Goal: Transaction & Acquisition: Purchase product/service

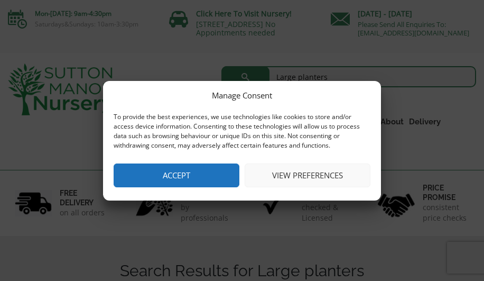
click at [285, 176] on button "View preferences" at bounding box center [308, 175] width 126 height 24
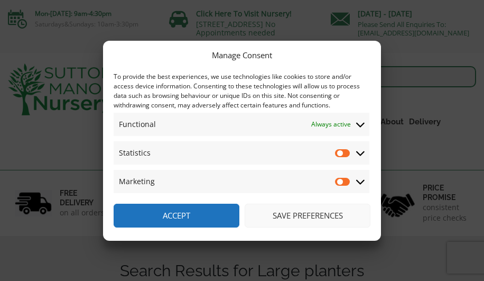
click at [277, 214] on button "Save preferences" at bounding box center [308, 216] width 126 height 24
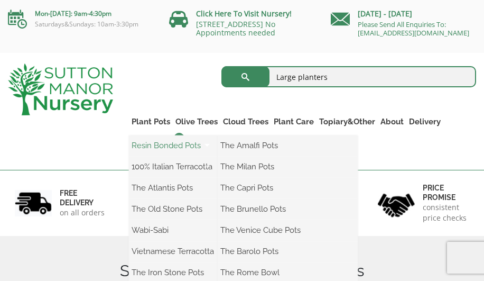
click at [159, 153] on link "Resin Bonded Pots" at bounding box center [173, 146] width 89 height 16
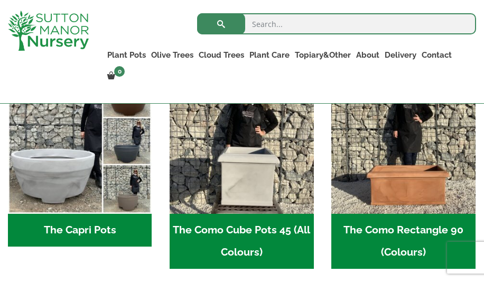
scroll to position [509, 0]
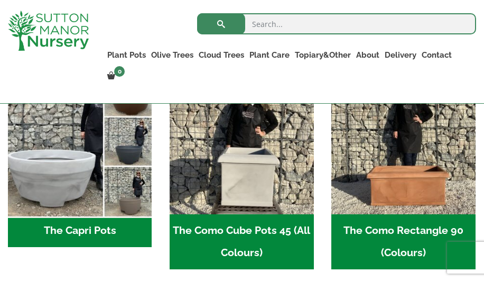
click at [109, 148] on img "Visit product category The Capri Pots" at bounding box center [79, 142] width 151 height 151
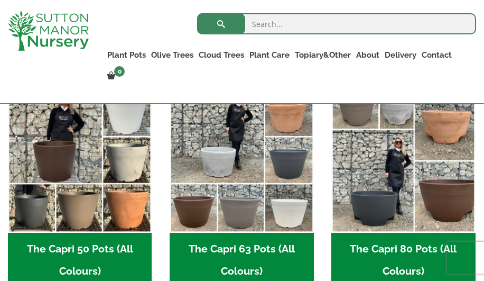
scroll to position [282, 0]
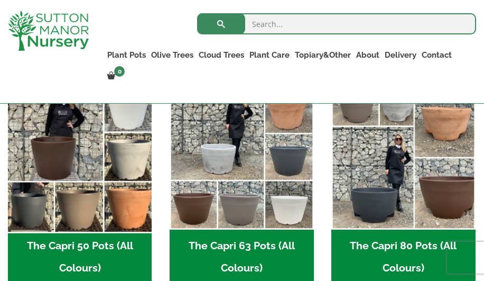
click at [62, 160] on img "Visit product category The Capri 50 Pots (All Colours)" at bounding box center [79, 157] width 151 height 151
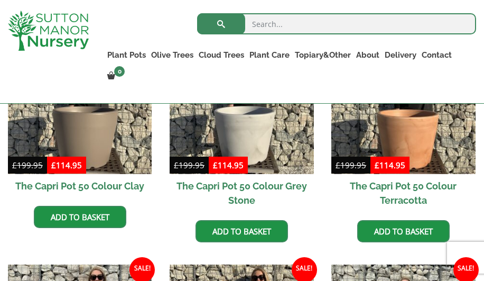
scroll to position [331, 0]
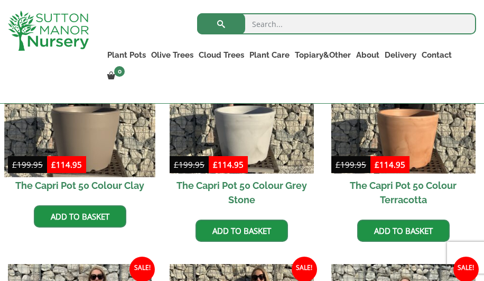
click at [121, 162] on img at bounding box center [79, 101] width 151 height 151
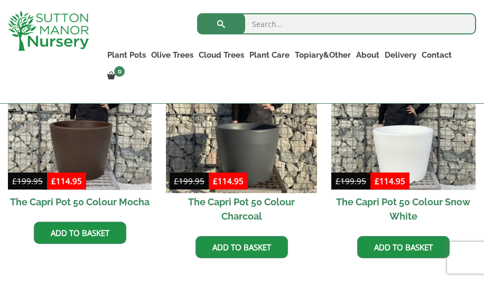
scroll to position [553, 0]
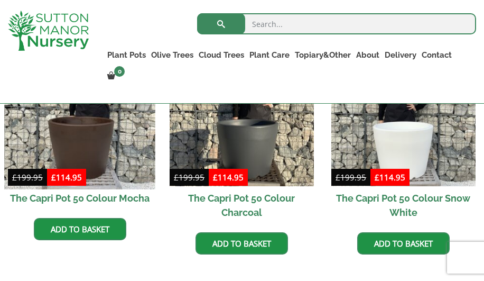
click at [106, 143] on img at bounding box center [79, 114] width 151 height 151
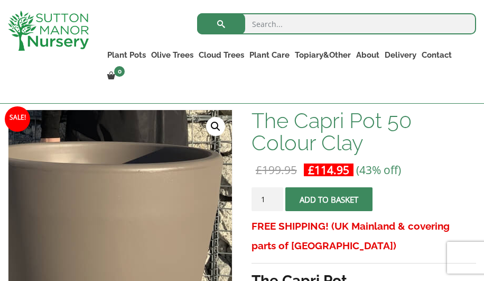
scroll to position [138, 0]
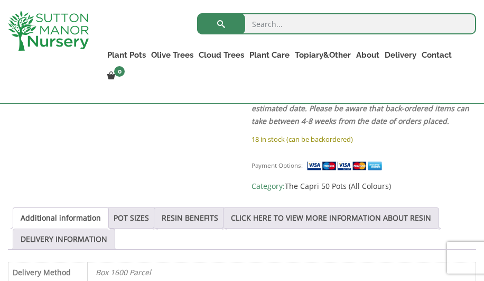
scroll to position [478, 0]
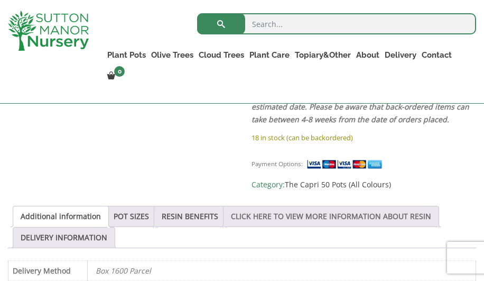
click at [287, 212] on link "CLICK HERE TO VIEW MORE INFORMATION ABOUT RESIN" at bounding box center [331, 216] width 200 height 20
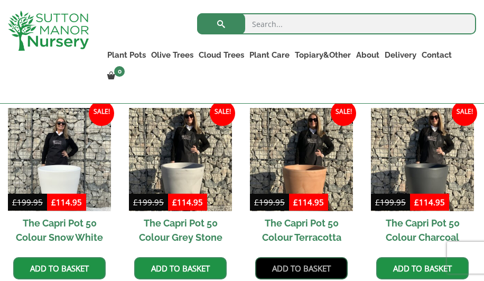
scroll to position [1030, 0]
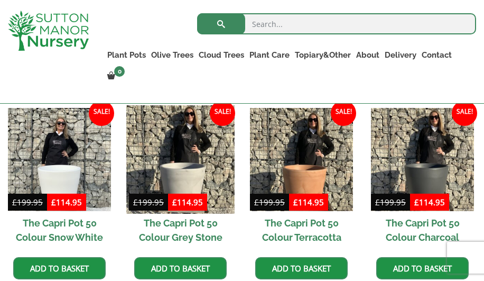
click at [185, 170] on img at bounding box center [180, 159] width 108 height 108
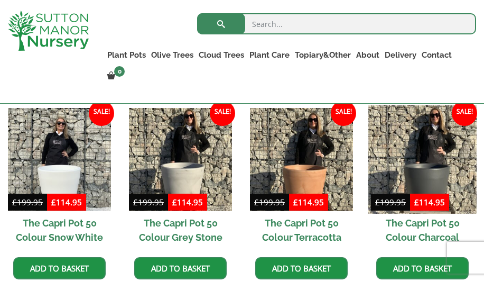
click at [431, 167] on img at bounding box center [423, 159] width 108 height 108
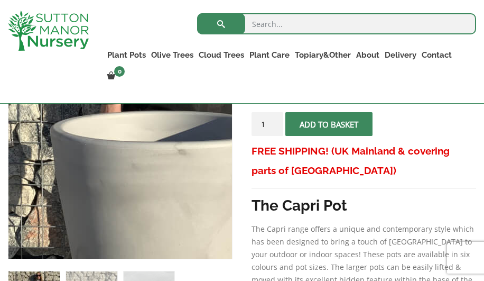
scroll to position [217, 0]
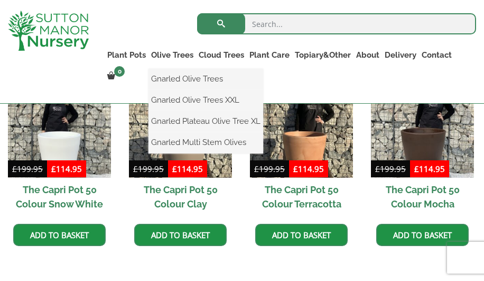
scroll to position [742, 0]
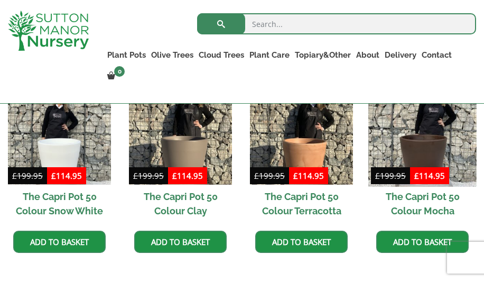
click at [420, 170] on img at bounding box center [423, 132] width 108 height 108
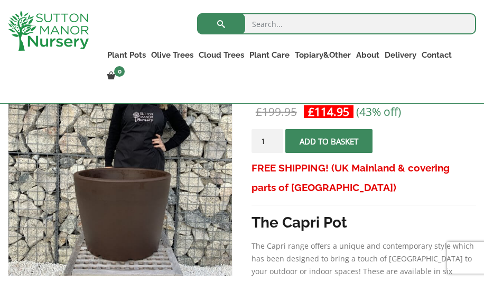
scroll to position [193, 0]
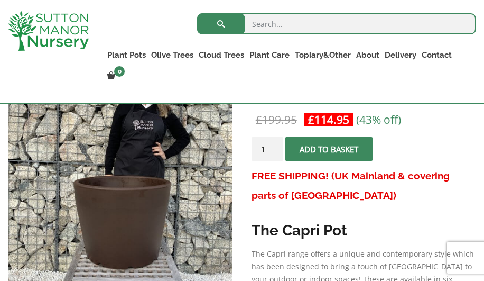
type input "2"
click at [277, 156] on input "2" at bounding box center [268, 149] width 32 height 24
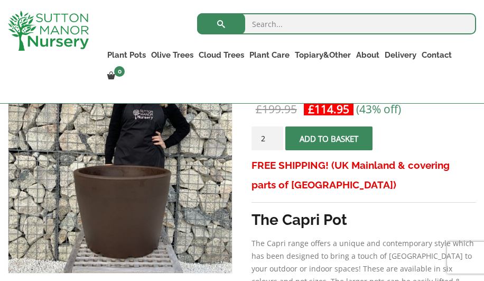
scroll to position [206, 0]
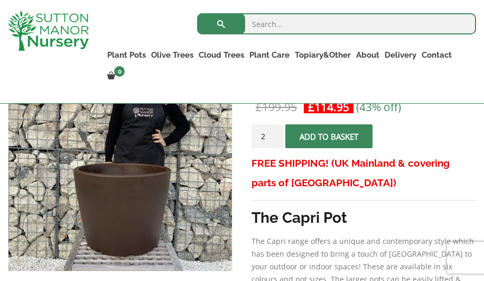
click at [329, 136] on span "submit" at bounding box center [329, 136] width 0 height 0
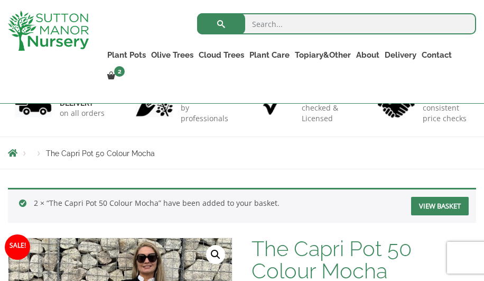
scroll to position [66, 0]
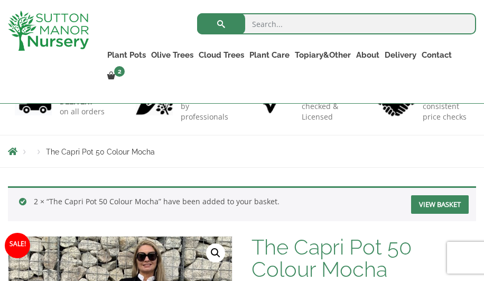
click at [433, 214] on link "View basket" at bounding box center [441, 204] width 58 height 19
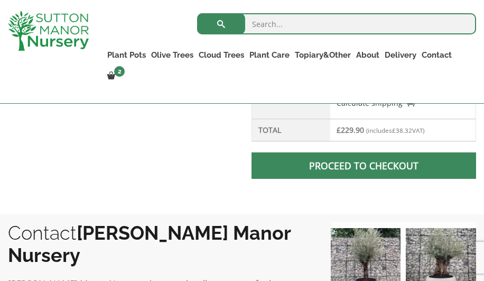
scroll to position [523, 0]
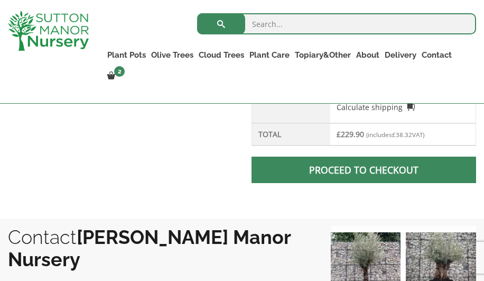
click at [364, 170] on span at bounding box center [364, 170] width 0 height 0
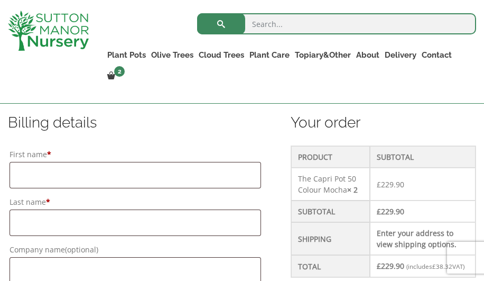
scroll to position [254, 0]
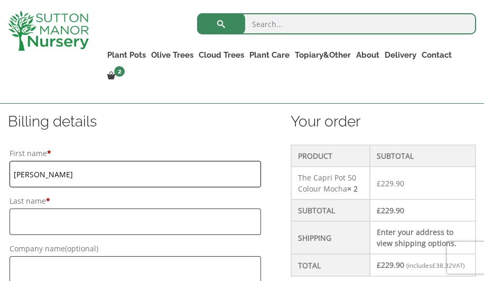
type input "Penny"
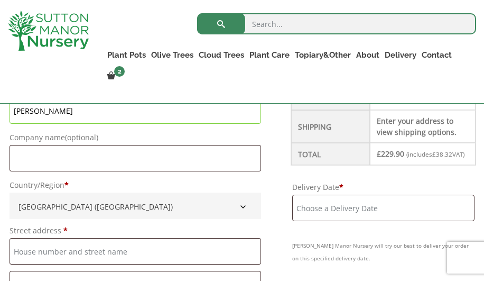
scroll to position [372, 0]
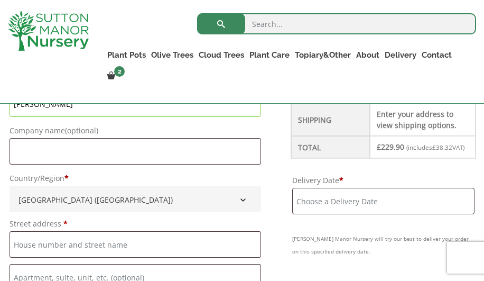
type input "[PERSON_NAME]"
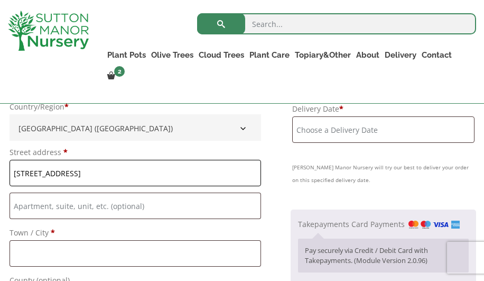
scroll to position [445, 0]
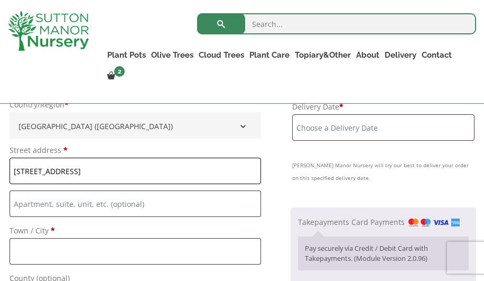
type input "[STREET_ADDRESS]"
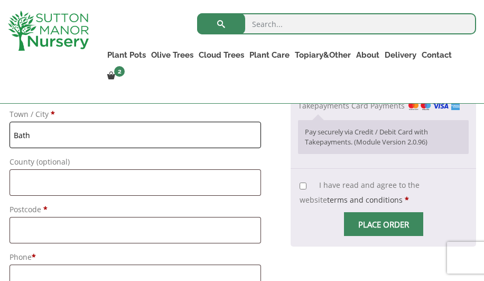
scroll to position [563, 0]
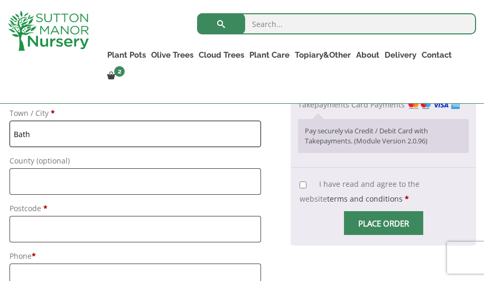
type input "Bath"
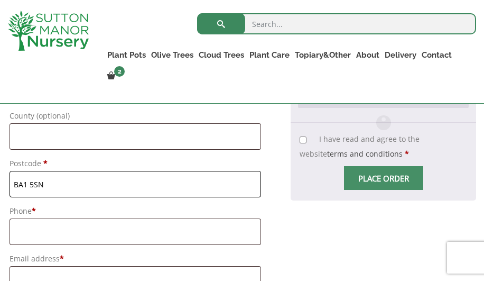
scroll to position [615, 0]
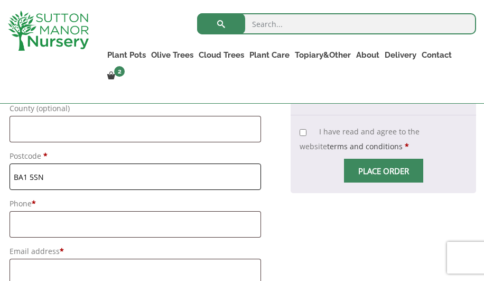
type input "BA1 5SN"
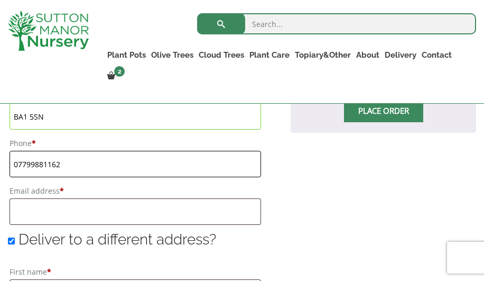
scroll to position [689, 0]
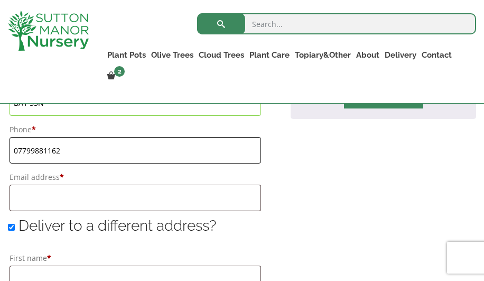
type input "07799881162"
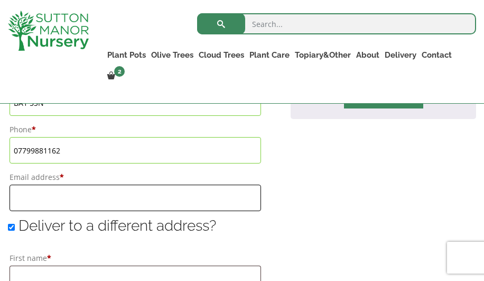
type input "[PERSON_NAME][EMAIL_ADDRESS][PERSON_NAME][DOMAIN_NAME]"
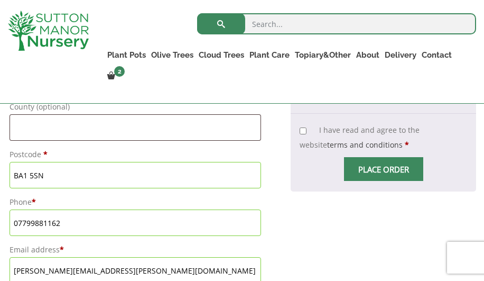
scroll to position [617, 0]
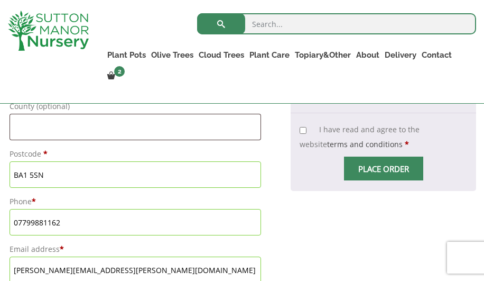
click at [300, 134] on input "I have read and agree to the website terms and conditions *" at bounding box center [303, 130] width 7 height 7
checkbox input "true"
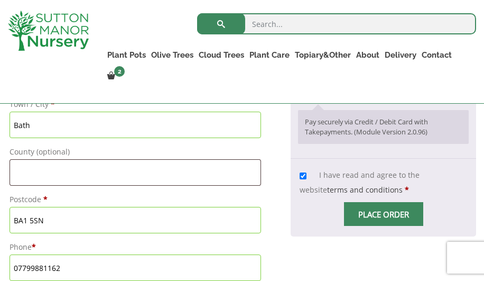
scroll to position [556, 0]
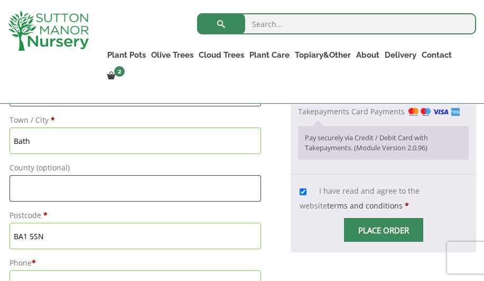
click at [380, 242] on span "Place order" at bounding box center [383, 230] width 79 height 24
click at [377, 242] on input "Place order" at bounding box center [383, 230] width 79 height 24
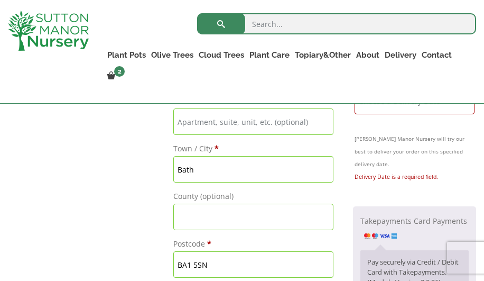
scroll to position [524, 0]
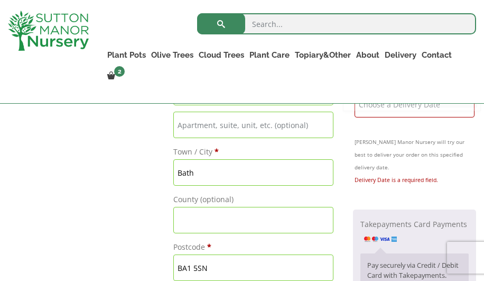
click at [368, 117] on input "Delivery Date *" at bounding box center [415, 104] width 120 height 26
click at [364, 117] on input "Delivery Date *" at bounding box center [415, 104] width 120 height 26
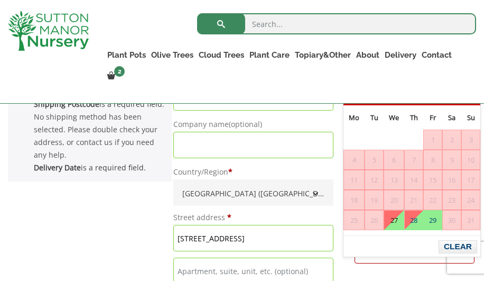
scroll to position [378, 0]
click at [417, 222] on link "28" at bounding box center [414, 220] width 18 height 19
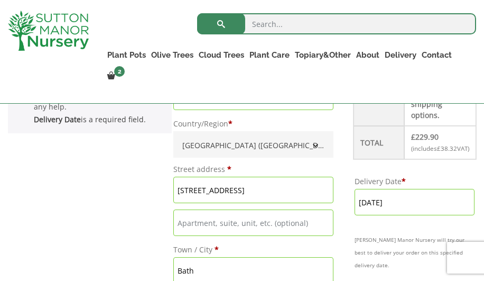
scroll to position [427, 0]
click at [431, 215] on input "28 August, 2025" at bounding box center [415, 201] width 120 height 26
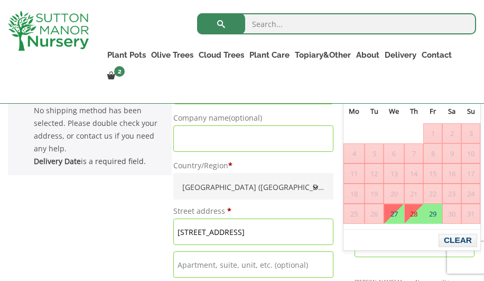
scroll to position [377, 0]
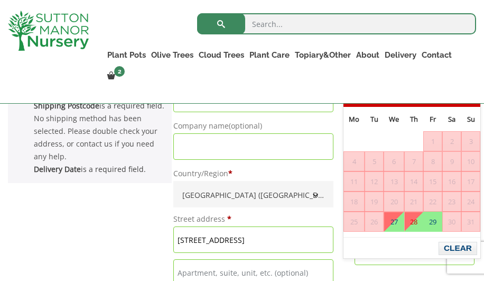
click at [476, 95] on span "Next" at bounding box center [472, 96] width 8 height 8
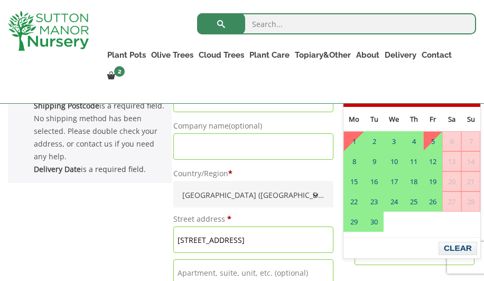
click at [355, 95] on span "Prev" at bounding box center [353, 96] width 8 height 8
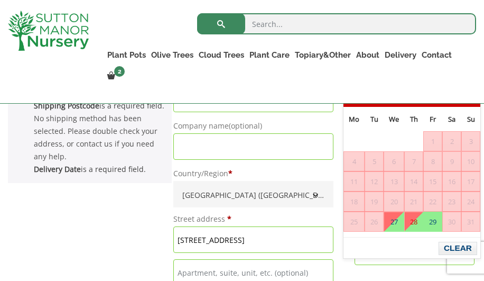
click at [476, 94] on span "Next" at bounding box center [472, 96] width 8 height 8
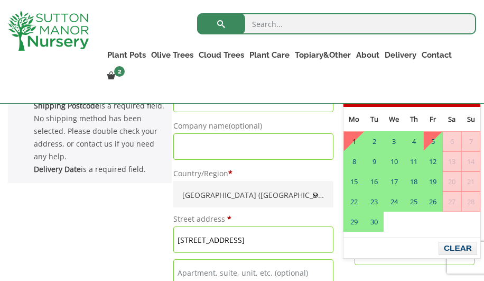
click at [358, 140] on link "1" at bounding box center [354, 141] width 20 height 19
type input "[DATE]"
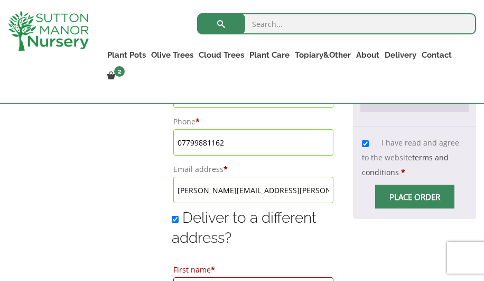
scroll to position [703, 0]
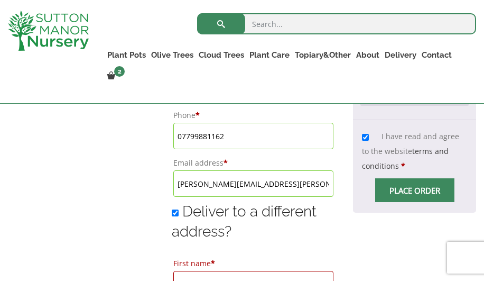
click at [414, 196] on input "Place order" at bounding box center [415, 190] width 79 height 24
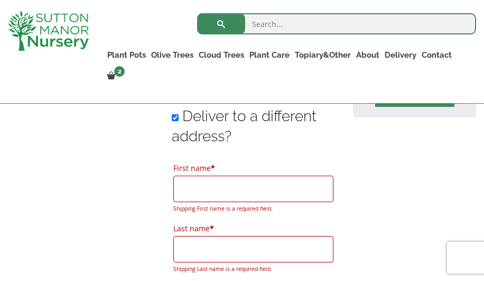
scroll to position [806, 0]
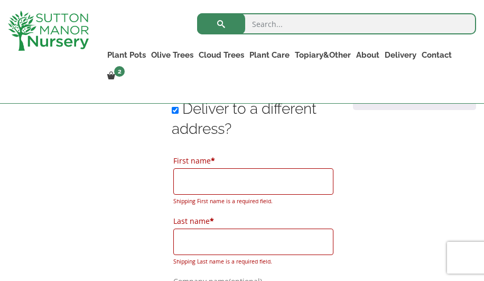
click at [413, 94] on input "Place order" at bounding box center [415, 88] width 79 height 24
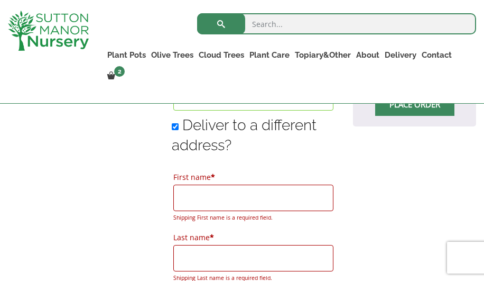
scroll to position [791, 0]
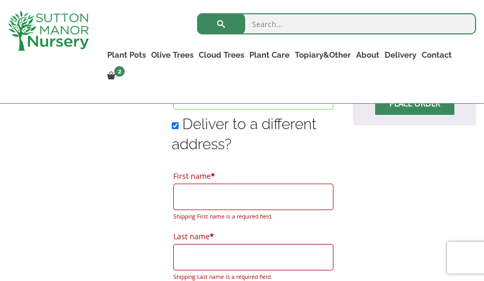
click at [172, 129] on input "Deliver to a different address?" at bounding box center [175, 125] width 7 height 7
checkbox input "false"
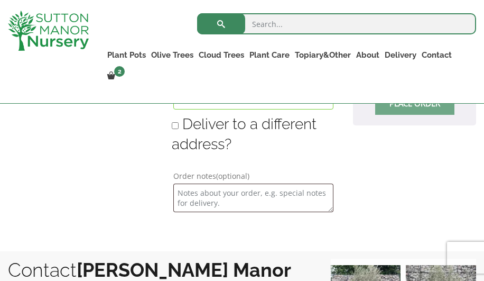
type input "[DATE]"
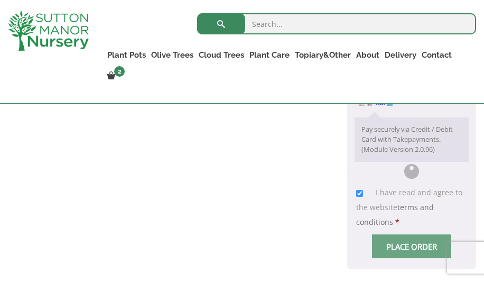
scroll to position [979, 0]
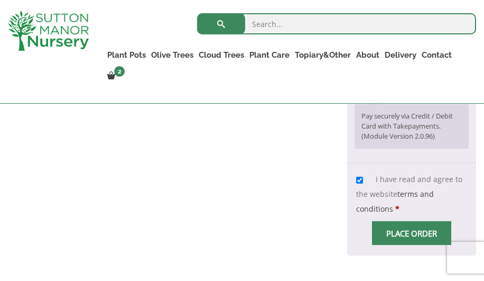
click at [409, 221] on input "Place order" at bounding box center [411, 233] width 79 height 24
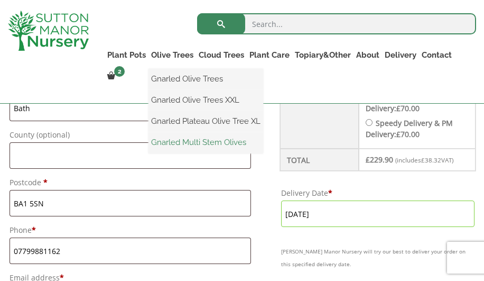
scroll to position [610, 0]
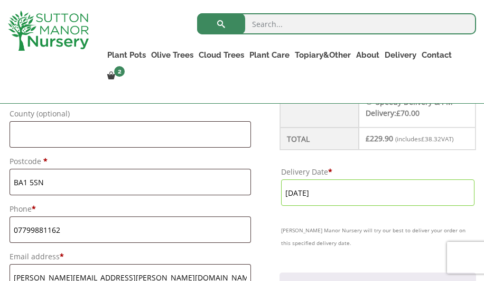
click at [341, 203] on input "[DATE]" at bounding box center [378, 192] width 194 height 26
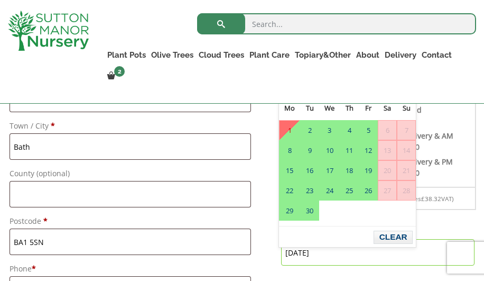
scroll to position [545, 0]
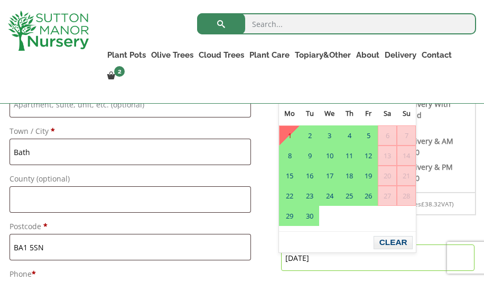
click at [291, 87] on span "Prev" at bounding box center [288, 90] width 8 height 8
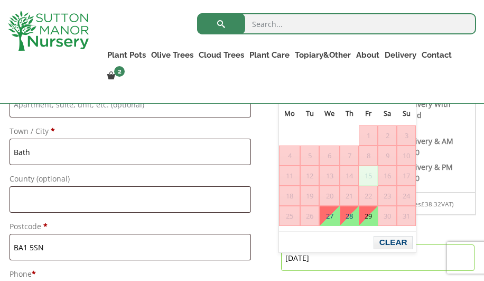
click at [373, 216] on link "29" at bounding box center [369, 215] width 18 height 19
type input "[DATE]"
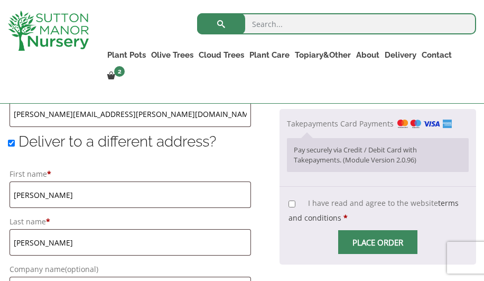
scroll to position [778, 0]
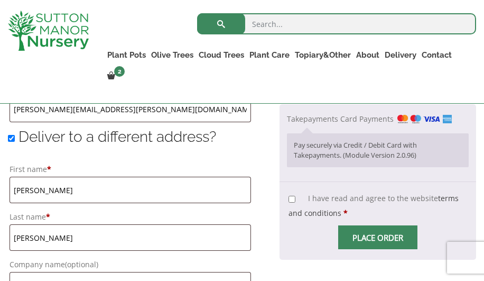
click at [12, 142] on input "Deliver to a different address?" at bounding box center [11, 138] width 7 height 7
checkbox input "false"
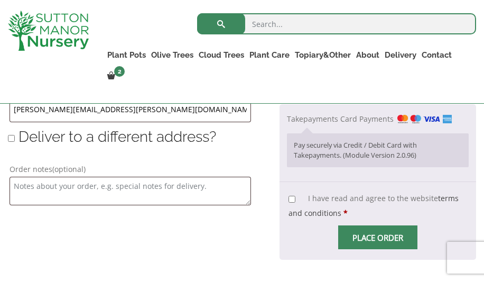
click at [289, 203] on input "I have read and agree to the website terms and conditions *" at bounding box center [292, 199] width 7 height 7
checkbox input "true"
click at [378, 237] on span "Checkout" at bounding box center [378, 237] width 0 height 0
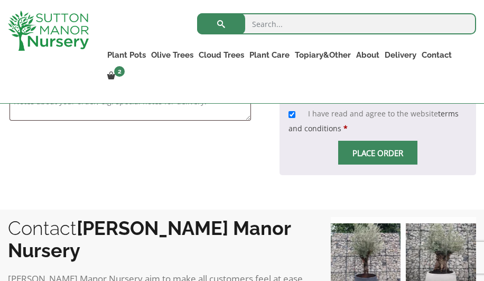
scroll to position [863, 0]
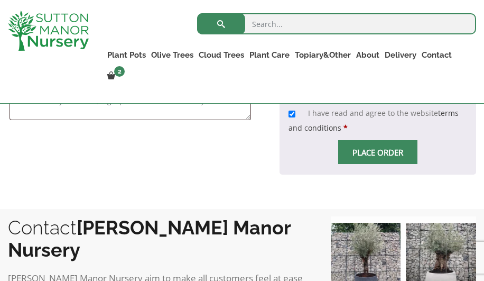
click at [378, 152] on span "Checkout" at bounding box center [378, 152] width 0 height 0
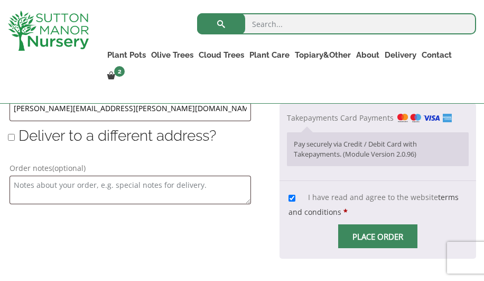
scroll to position [794, 0]
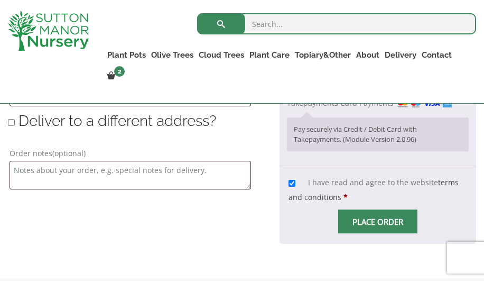
click at [358, 142] on p "Pay securely via Credit / Debit Card with Takepayments. (Module Version 2.0.96)" at bounding box center [378, 134] width 168 height 21
click at [341, 108] on label "Takepayments Card Payments" at bounding box center [369, 103] width 165 height 10
click at [0, 0] on input "Takepayments Card Payments" at bounding box center [0, 0] width 0 height 0
click at [370, 232] on input "Place order" at bounding box center [378, 221] width 79 height 24
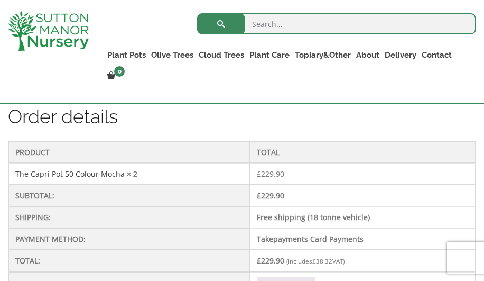
scroll to position [291, 0]
